Goal: Task Accomplishment & Management: Manage account settings

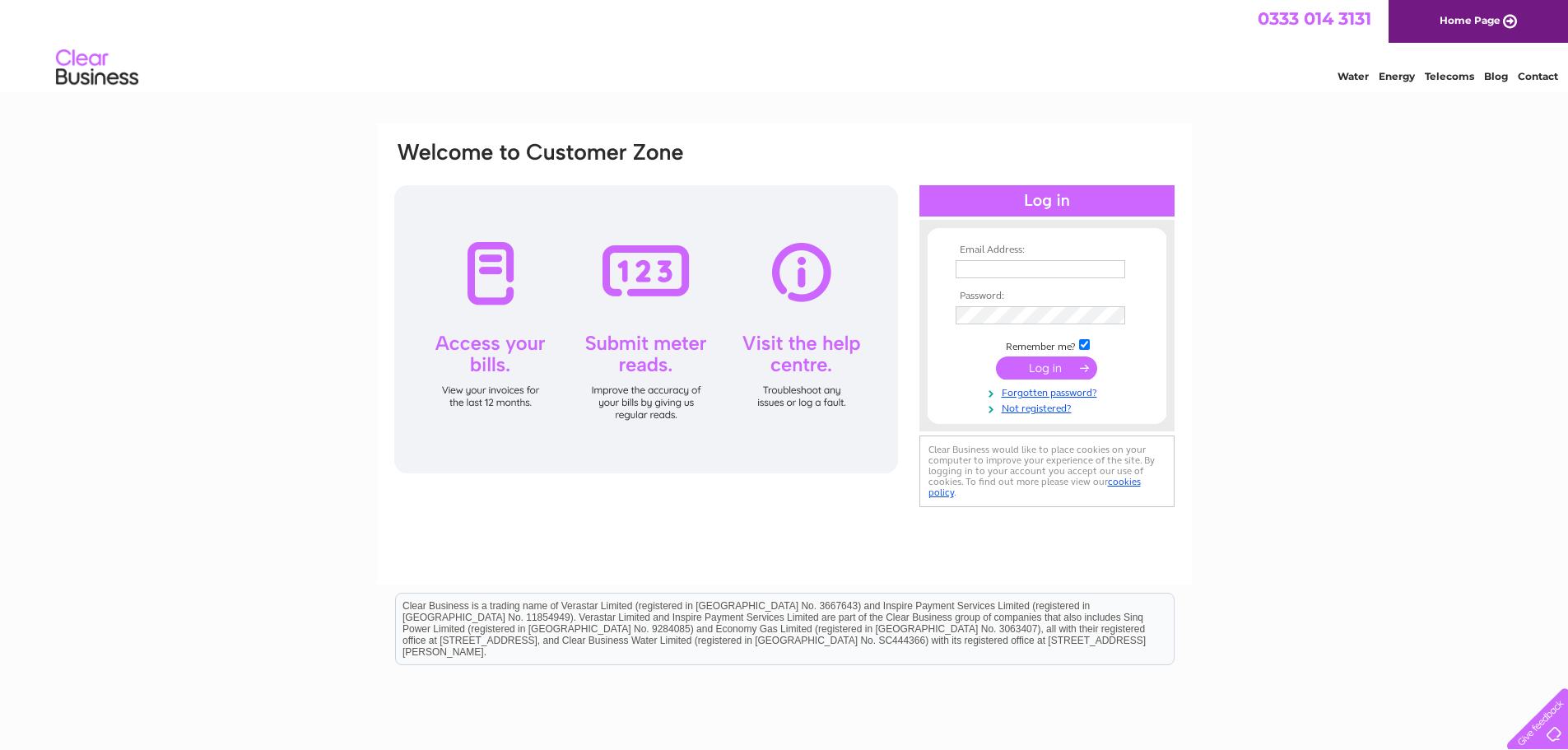
type input "accounts@sfg-aluminium.co.uk"
click at [1050, 362] on input "submit" at bounding box center [1046, 368] width 101 height 23
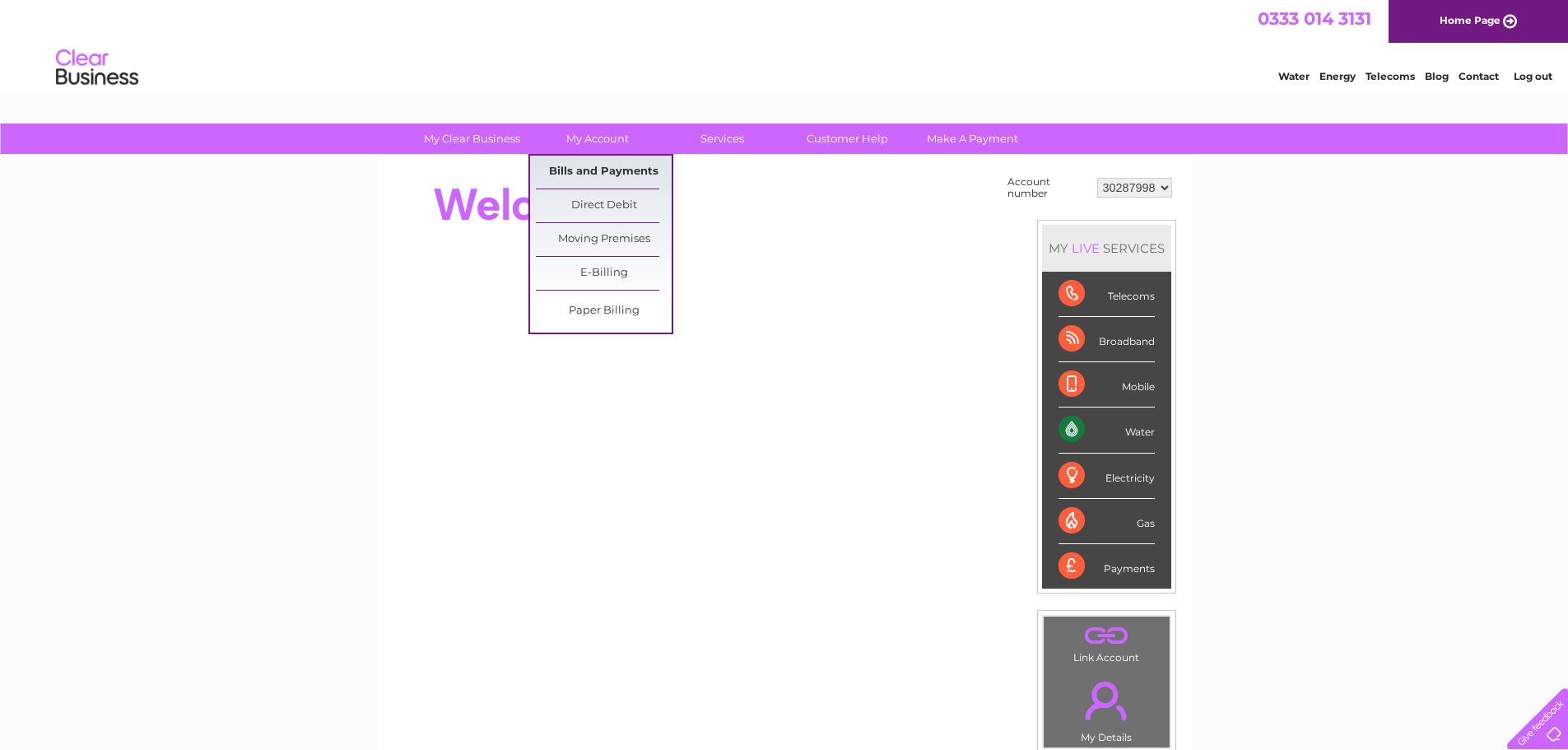
click at [619, 181] on link "Bills and Payments" at bounding box center [604, 172] width 136 height 33
